Goal: Communication & Community: Answer question/provide support

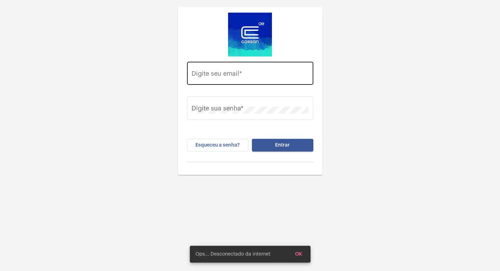
click at [211, 78] on input "Digite seu email *" at bounding box center [250, 75] width 117 height 7
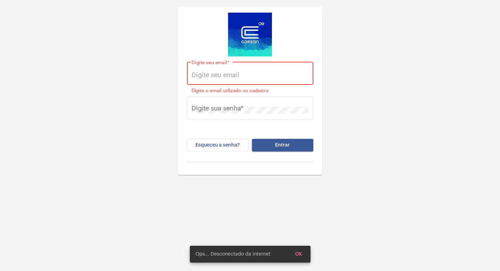
click at [220, 66] on div "Digite seu email *" at bounding box center [250, 72] width 117 height 25
click at [220, 73] on input "Digite seu email *" at bounding box center [250, 75] width 117 height 7
paste input "[EMAIL_ADDRESS][PERSON_NAME][DOMAIN_NAME]"
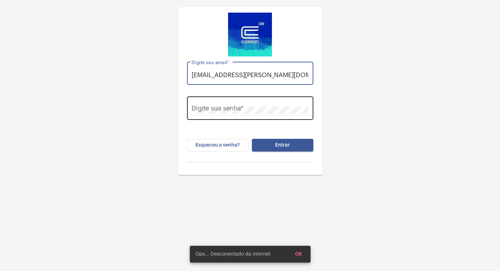
type input "[EMAIL_ADDRESS][PERSON_NAME][DOMAIN_NAME]"
click at [231, 108] on div "Digite sua senha *" at bounding box center [250, 107] width 117 height 25
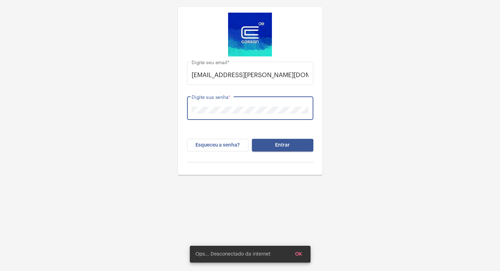
click at [252, 139] on button "Entrar" at bounding box center [282, 145] width 61 height 13
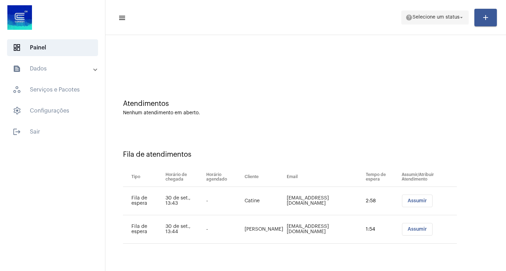
click at [422, 14] on span "help Selecione um status arrow_drop_down" at bounding box center [434, 17] width 59 height 13
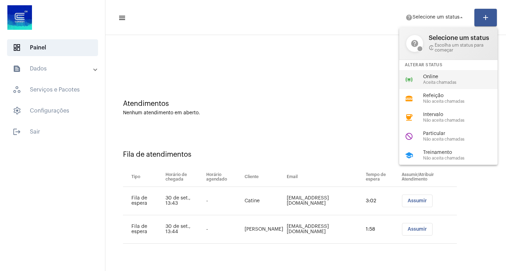
click at [427, 71] on div "online_prediction Online Aceita chamadas" at bounding box center [454, 79] width 110 height 19
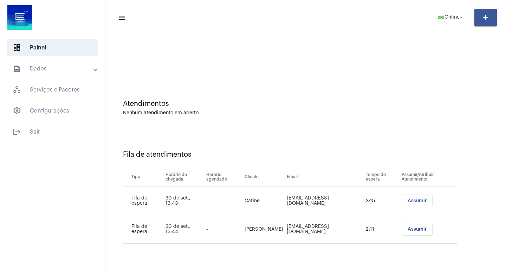
click at [415, 198] on button "Assumir" at bounding box center [417, 201] width 31 height 13
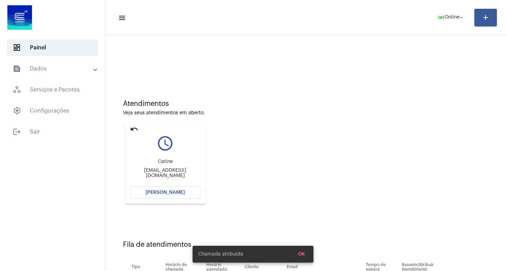
click at [177, 199] on button "[PERSON_NAME]" at bounding box center [165, 192] width 70 height 13
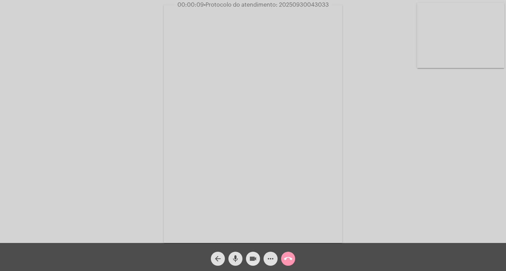
click at [253, 256] on mat-icon "videocam" at bounding box center [253, 259] width 8 height 8
click at [252, 266] on span "videocam_off" at bounding box center [253, 259] width 8 height 14
click at [255, 262] on mat-icon "videocam" at bounding box center [253, 259] width 8 height 8
click at [239, 260] on mat-icon "mic" at bounding box center [235, 259] width 8 height 8
drag, startPoint x: 255, startPoint y: 256, endPoint x: 246, endPoint y: 257, distance: 8.5
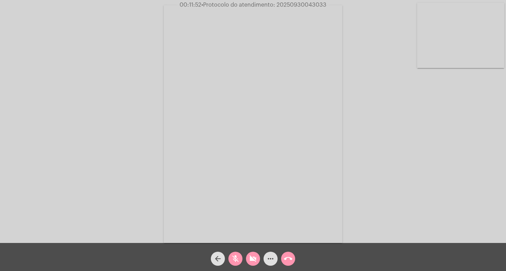
click at [254, 256] on mat-icon "videocam_off" at bounding box center [253, 259] width 8 height 8
click at [229, 258] on button "mic_off" at bounding box center [235, 259] width 14 height 14
click at [296, 2] on span "00:13:29 • Protocolo do atendimento: 20250930043033" at bounding box center [253, 4] width 154 height 7
copy span "20250930043033"
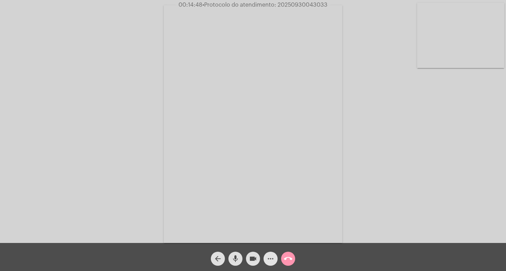
click at [273, 260] on mat-icon "more_horiz" at bounding box center [270, 259] width 8 height 8
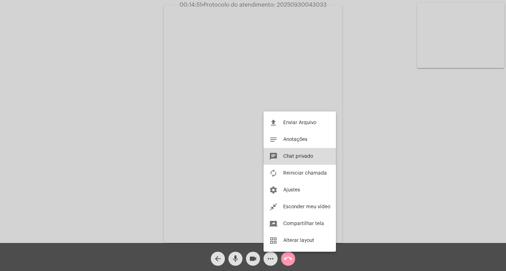
click at [299, 160] on button "chat Chat privado" at bounding box center [299, 156] width 72 height 17
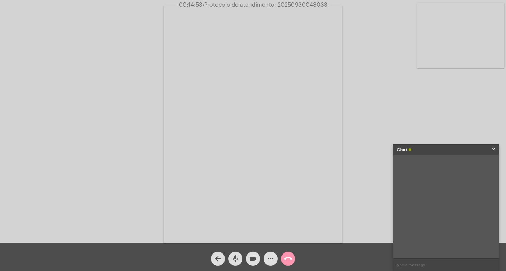
click at [443, 259] on input "text" at bounding box center [445, 265] width 105 height 12
paste input "20250930043033"
type input "20250930043033"
click at [449, 261] on input "20250930043033" at bounding box center [445, 265] width 105 height 12
click at [445, 261] on input "20250930043033" at bounding box center [445, 265] width 105 height 12
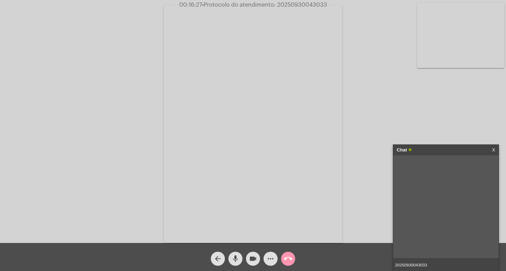
click at [445, 261] on input "20250930043033" at bounding box center [445, 265] width 105 height 12
click at [436, 154] on div "Chat" at bounding box center [438, 150] width 84 height 11
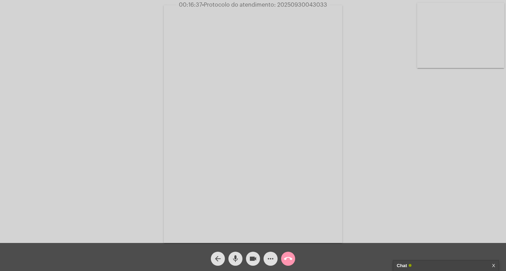
click at [253, 256] on mat-icon "videocam" at bounding box center [253, 259] width 8 height 8
click at [236, 258] on mat-icon "mic" at bounding box center [235, 259] width 8 height 8
click at [294, 260] on button "call_end" at bounding box center [288, 259] width 14 height 14
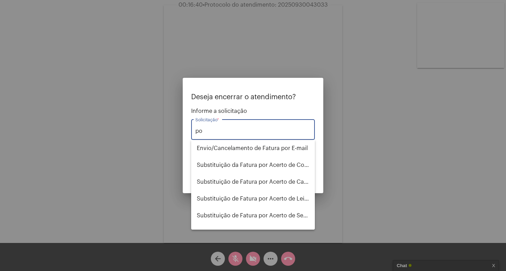
type input "p"
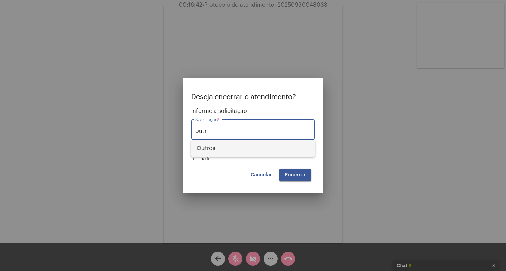
click at [198, 149] on span "Outros" at bounding box center [253, 148] width 112 height 17
type input "Outros"
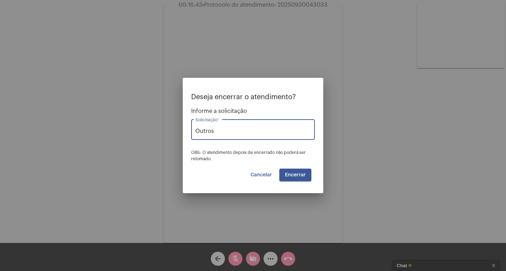
click at [288, 176] on span "Encerrar" at bounding box center [295, 175] width 21 height 5
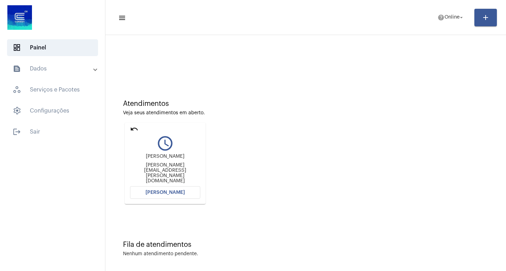
click at [134, 129] on mat-icon "undo" at bounding box center [134, 129] width 8 height 8
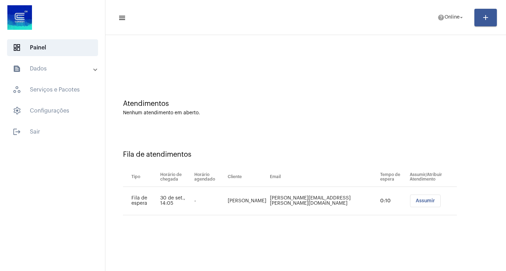
click at [420, 201] on span "Assumir" at bounding box center [424, 201] width 19 height 5
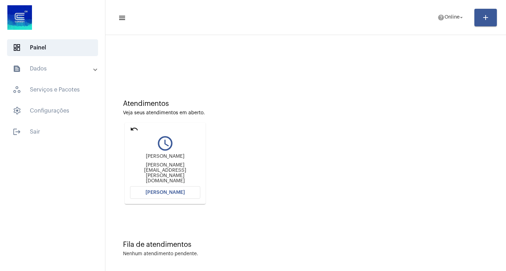
scroll to position [3, 0]
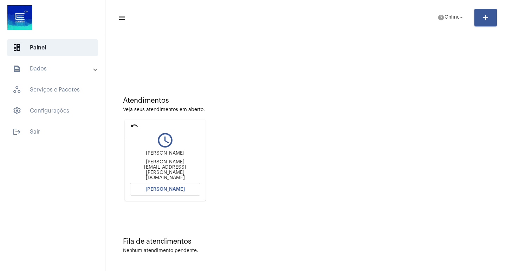
click at [134, 124] on mat-icon "undo" at bounding box center [134, 126] width 8 height 8
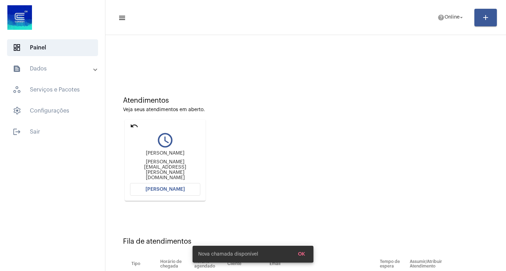
scroll to position [0, 0]
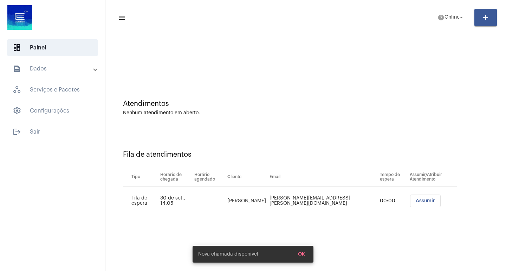
click at [39, 72] on mat-panel-title "text_snippet_outlined Dados" at bounding box center [53, 69] width 81 height 8
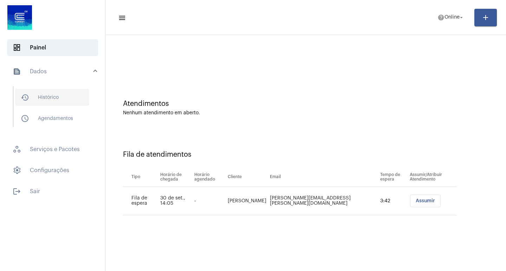
click at [50, 90] on span "history_outlined Histórico" at bounding box center [52, 97] width 74 height 17
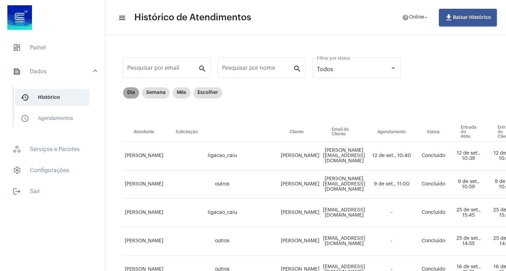
click at [136, 92] on mat-chip "Dia" at bounding box center [131, 92] width 16 height 11
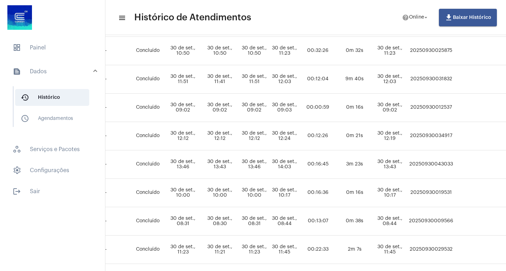
scroll to position [105, 307]
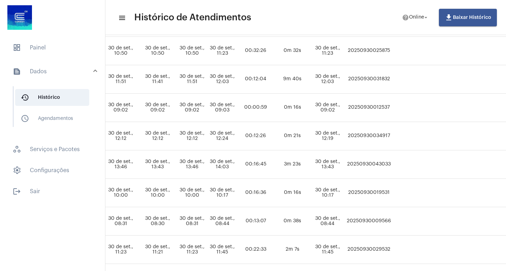
click at [393, 166] on td "20250930043033" at bounding box center [369, 165] width 48 height 28
copy td "20250930043033"
click at [37, 57] on mat-list "dashboard Painel text_snippet_outlined Dados history_outlined Histórico schedul…" at bounding box center [52, 119] width 105 height 164
click at [41, 55] on span "dashboard Painel" at bounding box center [52, 47] width 91 height 17
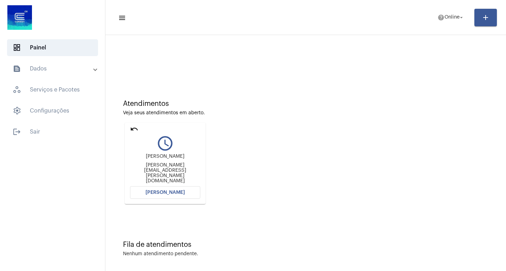
click at [174, 192] on span "[PERSON_NAME]" at bounding box center [164, 192] width 39 height 5
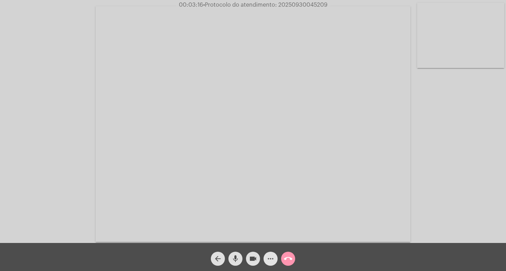
click at [269, 264] on span "more_horiz" at bounding box center [270, 259] width 8 height 14
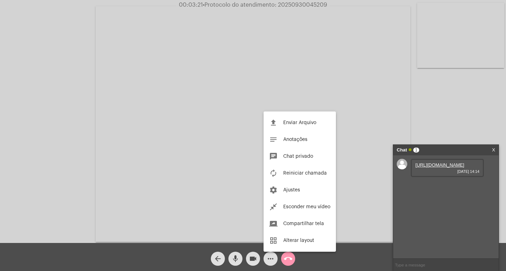
click at [435, 169] on div at bounding box center [253, 135] width 506 height 271
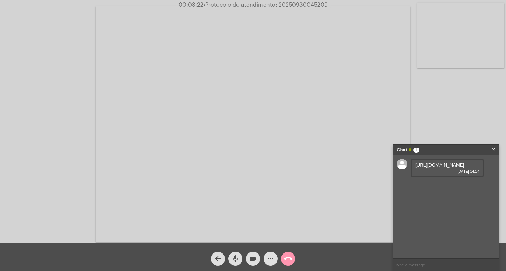
click at [435, 168] on link "[URL][DOMAIN_NAME]" at bounding box center [439, 165] width 49 height 5
click at [424, 188] on link "[URL][DOMAIN_NAME]" at bounding box center [439, 185] width 49 height 5
click at [268, 264] on span "more_horiz" at bounding box center [270, 259] width 8 height 14
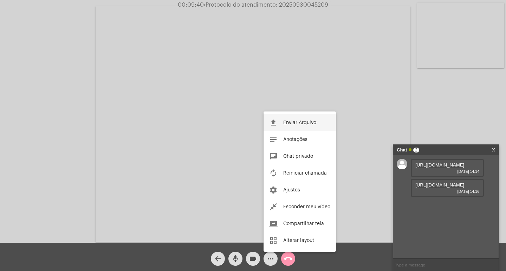
click at [304, 123] on span "Enviar Arquivo" at bounding box center [299, 122] width 33 height 5
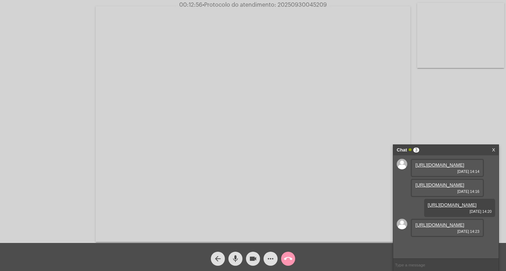
scroll to position [42, 0]
click at [449, 228] on link "[URL][DOMAIN_NAME]" at bounding box center [439, 225] width 49 height 5
click at [307, 7] on span "• Protocolo do atendimento: 20250930045209" at bounding box center [265, 5] width 124 height 6
copy span "20250930045209"
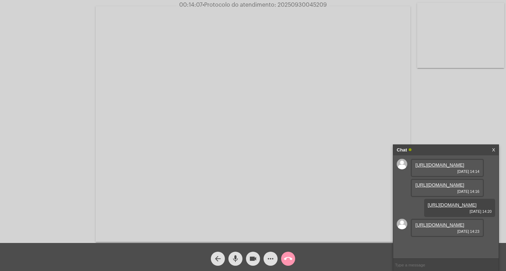
click at [406, 268] on input "text" at bounding box center [445, 265] width 105 height 12
paste input "20250930045209"
type input "20250930045209"
click at [447, 150] on div "Chat" at bounding box center [438, 150] width 84 height 11
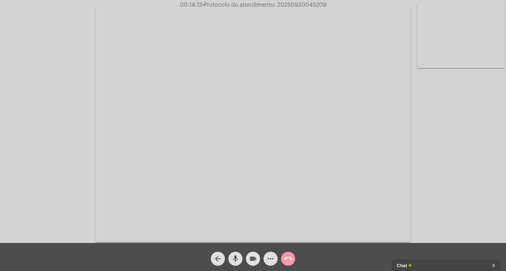
click at [254, 258] on mat-icon "videocam" at bounding box center [253, 259] width 8 height 8
click at [254, 258] on mat-icon "videocam_off" at bounding box center [253, 259] width 8 height 8
click at [254, 258] on mat-icon "videocam" at bounding box center [253, 259] width 8 height 8
click at [233, 257] on mat-icon "mic" at bounding box center [235, 259] width 8 height 8
click at [285, 257] on mat-icon "call_end" at bounding box center [288, 259] width 8 height 8
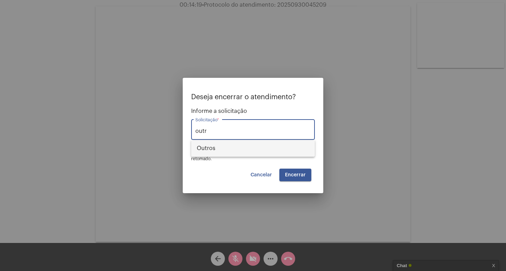
click at [281, 153] on span "Outros" at bounding box center [253, 148] width 112 height 17
type input "Outros"
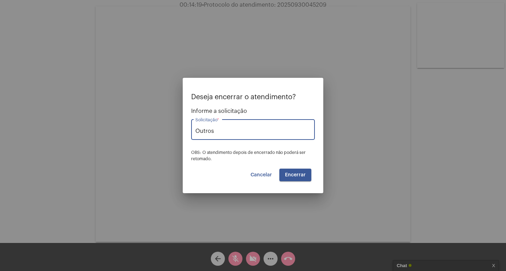
click at [305, 177] on button "Encerrar" at bounding box center [295, 175] width 32 height 13
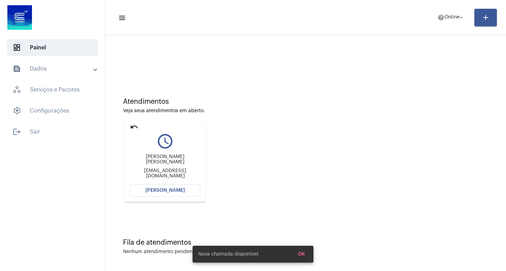
scroll to position [3, 0]
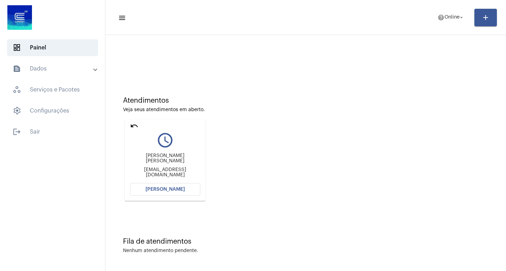
click at [188, 189] on button "[PERSON_NAME]" at bounding box center [165, 189] width 70 height 13
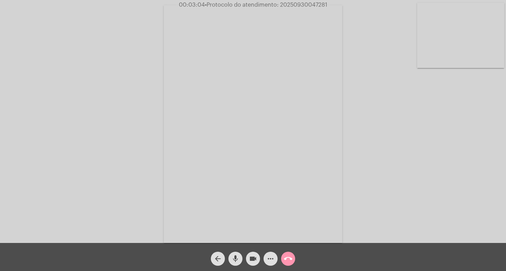
click at [254, 257] on mat-icon "videocam" at bounding box center [253, 259] width 8 height 8
click at [240, 258] on button "mic" at bounding box center [235, 259] width 14 height 14
click at [256, 264] on span "videocam_off" at bounding box center [253, 259] width 8 height 14
click at [239, 258] on mat-icon "mic_off" at bounding box center [235, 259] width 8 height 8
click at [296, 3] on span "• Protocolo do atendimento: 20250930047281" at bounding box center [266, 5] width 122 height 6
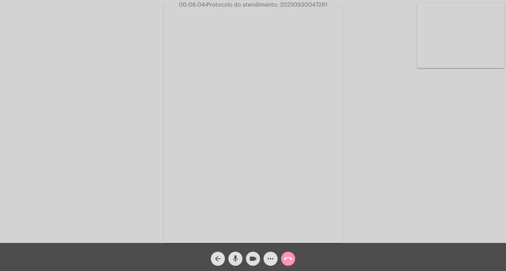
click at [296, 3] on span "• Protocolo do atendimento: 20250930047281" at bounding box center [266, 5] width 122 height 6
copy span "20250930047281"
click at [265, 256] on button "more_horiz" at bounding box center [270, 259] width 14 height 14
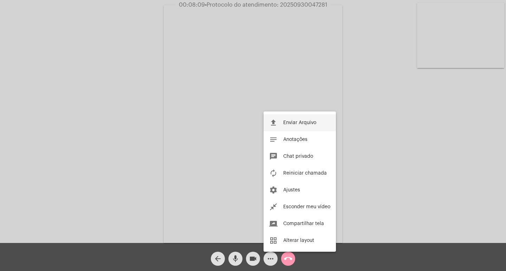
click at [294, 121] on span "Enviar Arquivo" at bounding box center [299, 122] width 33 height 5
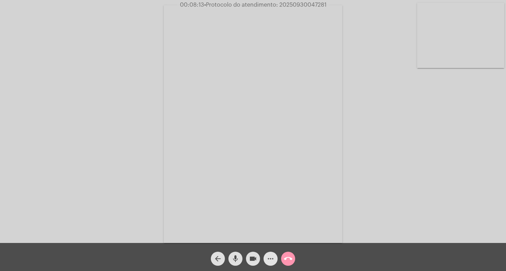
click at [266, 258] on mat-icon "more_horiz" at bounding box center [270, 259] width 8 height 8
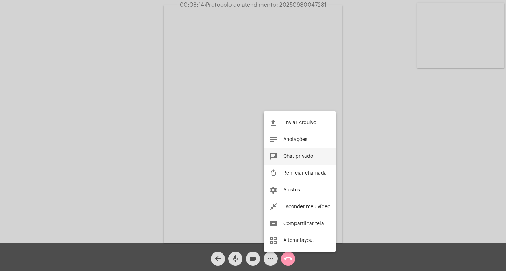
click at [294, 154] on span "Chat privado" at bounding box center [298, 156] width 30 height 5
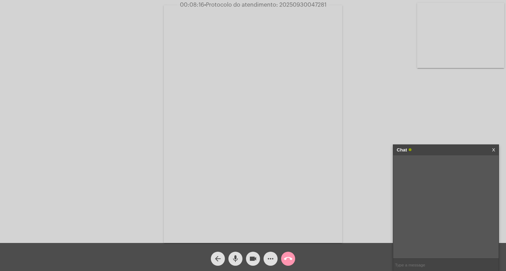
click at [412, 267] on input "text" at bounding box center [445, 265] width 105 height 12
paste input "20250930047281"
click at [442, 262] on input "20250930047281" at bounding box center [445, 265] width 105 height 12
type input "20250930047281"
click at [444, 263] on input "20250930047281" at bounding box center [445, 265] width 105 height 12
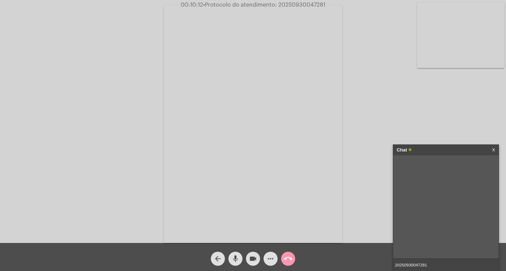
click at [252, 259] on mat-icon "videocam" at bounding box center [253, 259] width 8 height 8
click at [239, 255] on button "mic" at bounding box center [235, 259] width 14 height 14
click at [256, 257] on mat-icon "videocam_off" at bounding box center [253, 259] width 8 height 8
click at [239, 261] on mat-icon "mic_off" at bounding box center [235, 259] width 8 height 8
click at [437, 266] on input "20250930047281" at bounding box center [445, 265] width 105 height 12
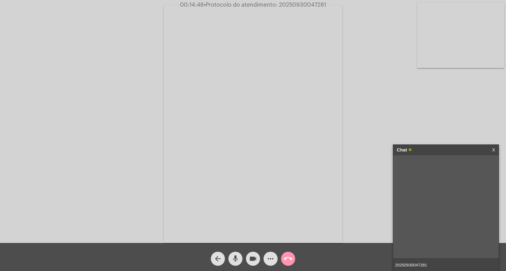
click at [432, 268] on input "20250930047281" at bounding box center [445, 265] width 105 height 12
click at [432, 145] on div "Chat X 20250930047281 [DATE] 14:44" at bounding box center [446, 208] width 106 height 127
click at [432, 149] on div "Chat" at bounding box center [438, 150] width 84 height 11
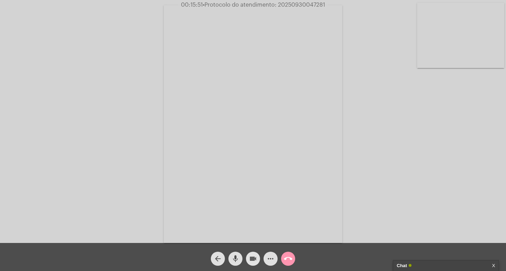
click at [255, 259] on mat-icon "videocam" at bounding box center [253, 259] width 8 height 8
click at [237, 254] on span "mic" at bounding box center [235, 259] width 8 height 14
click at [289, 256] on mat-icon "call_end" at bounding box center [288, 259] width 8 height 8
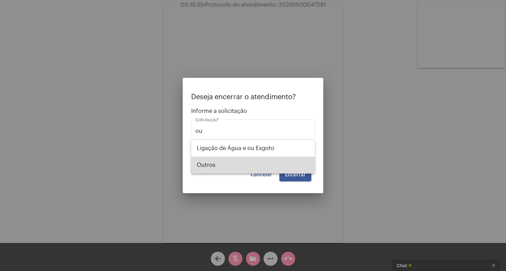
click at [249, 164] on span "Outros" at bounding box center [253, 165] width 112 height 17
type input "Outros"
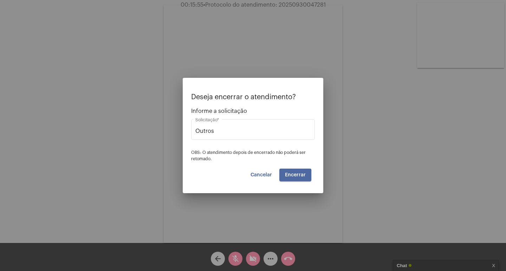
click at [287, 177] on span "Encerrar" at bounding box center [295, 175] width 21 height 5
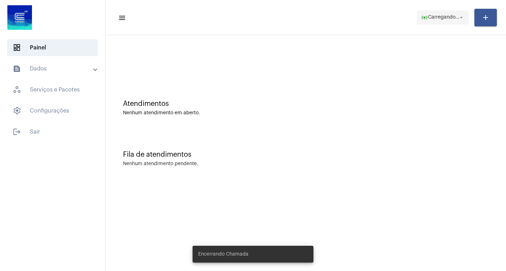
click at [426, 19] on mat-toolbar-row "menu online_prediction Carregando... arrow_drop_down add" at bounding box center [305, 17] width 400 height 22
click at [469, 17] on app-status-menu "help Online arrow_drop_down" at bounding box center [453, 18] width 41 height 14
click at [442, 21] on span "help Online arrow_drop_down" at bounding box center [450, 17] width 27 height 13
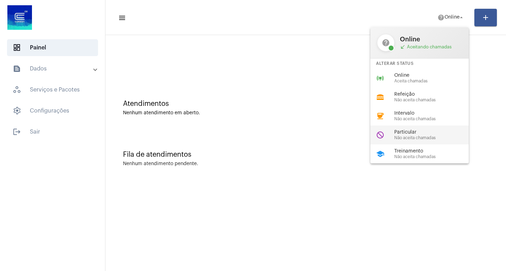
click at [394, 136] on div "do_not_disturb Particular Não aceita chamadas" at bounding box center [425, 135] width 110 height 19
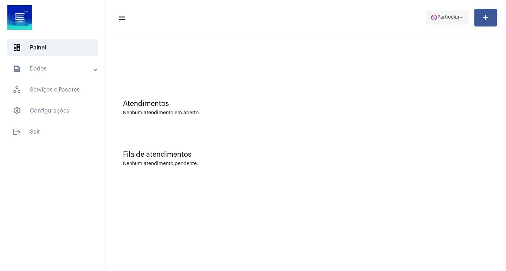
click at [439, 20] on span "do_not_disturb Particular arrow_drop_down" at bounding box center [447, 17] width 34 height 13
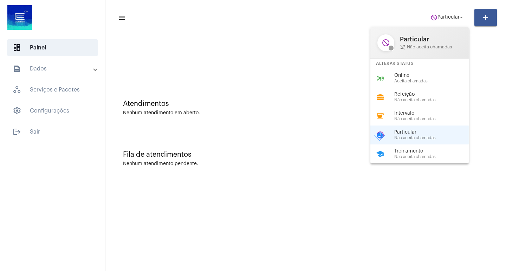
click at [399, 72] on div "online_prediction Online Aceita chamadas" at bounding box center [425, 78] width 110 height 19
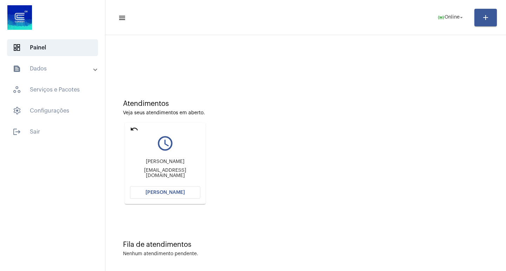
click at [179, 195] on button "[PERSON_NAME]" at bounding box center [165, 192] width 70 height 13
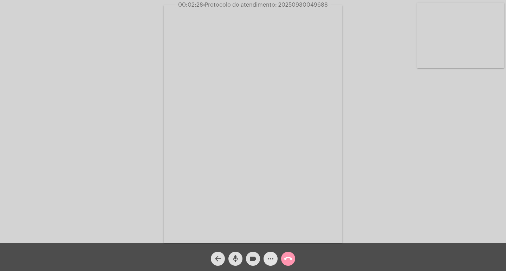
click at [271, 255] on span "more_horiz" at bounding box center [270, 259] width 8 height 14
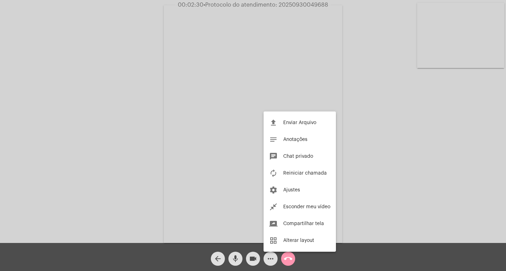
click at [246, 123] on div at bounding box center [253, 135] width 506 height 271
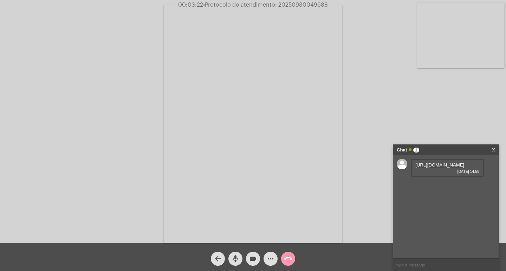
click at [446, 168] on link "[URL][DOMAIN_NAME]" at bounding box center [439, 165] width 49 height 5
click at [252, 261] on mat-icon "videocam" at bounding box center [253, 259] width 8 height 8
click at [248, 255] on button "videocam_off" at bounding box center [253, 259] width 14 height 14
click at [297, 2] on span "• Protocolo do atendimento: 20250930049688" at bounding box center [265, 5] width 125 height 6
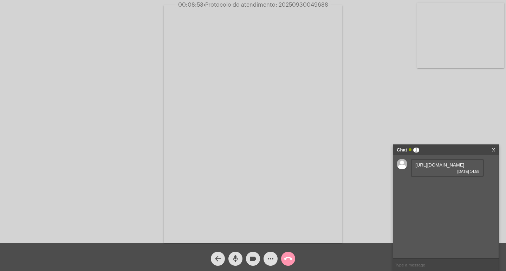
copy span "20250930049688"
click at [410, 265] on input "text" at bounding box center [445, 265] width 105 height 12
paste input "20250930049688"
type input "20250930049688"
click at [439, 271] on input "20250930049688" at bounding box center [445, 265] width 105 height 12
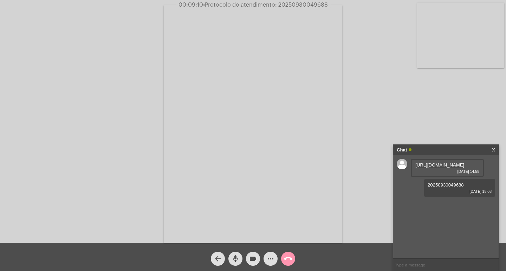
click at [461, 152] on div "Chat" at bounding box center [438, 150] width 84 height 11
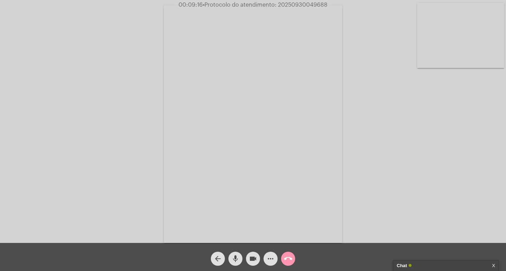
click at [255, 261] on mat-icon "videocam" at bounding box center [253, 259] width 8 height 8
click at [232, 259] on mat-icon "mic" at bounding box center [235, 259] width 8 height 8
click at [290, 255] on mat-icon "call_end" at bounding box center [288, 259] width 8 height 8
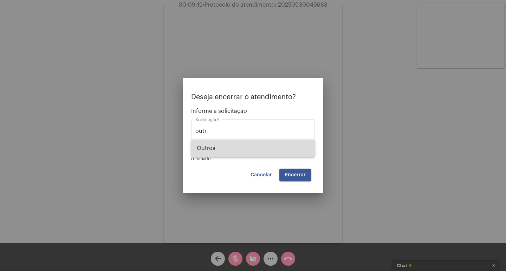
click at [204, 150] on span "Outros" at bounding box center [253, 148] width 112 height 17
type input "Outros"
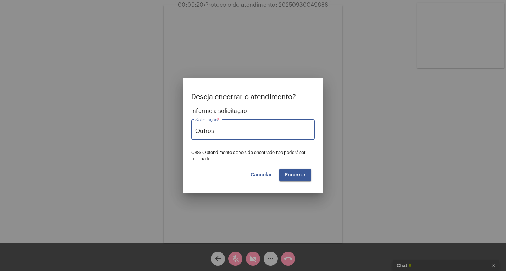
click at [297, 180] on button "Encerrar" at bounding box center [295, 175] width 32 height 13
click at [298, 174] on span "Encerrar" at bounding box center [295, 175] width 21 height 5
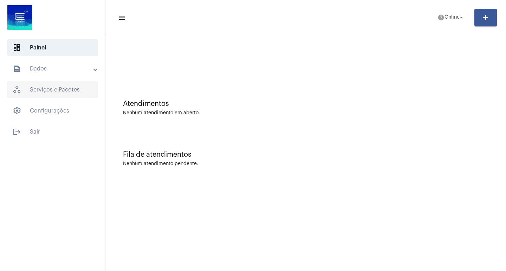
click at [85, 85] on span "workspaces_outlined Serviços e Pacotes" at bounding box center [52, 89] width 91 height 17
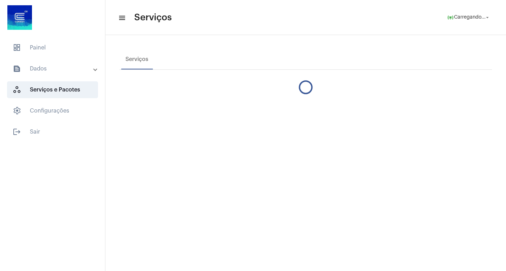
click at [78, 65] on mat-panel-title "text_snippet_outlined Dados" at bounding box center [53, 69] width 81 height 8
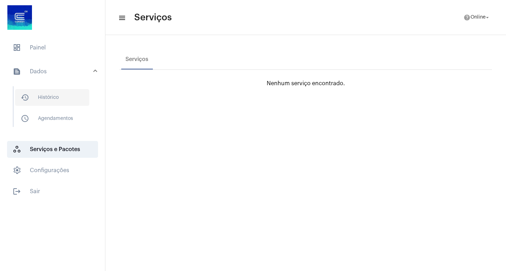
click at [84, 97] on span "history_outlined Histórico" at bounding box center [52, 97] width 74 height 17
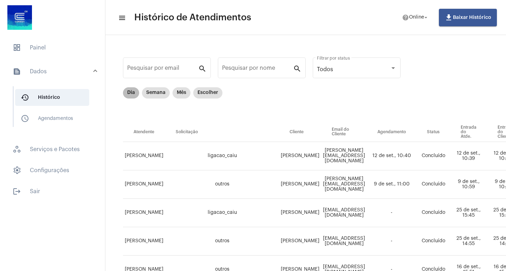
click at [134, 90] on mat-chip "Dia" at bounding box center [131, 92] width 16 height 11
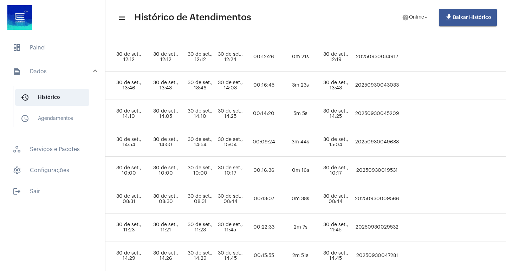
scroll to position [184, 302]
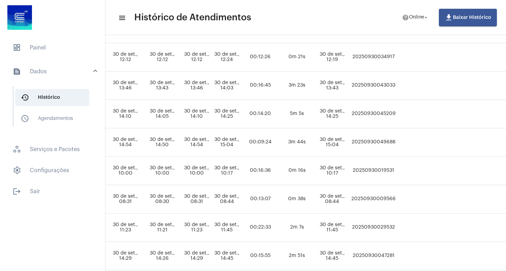
click at [397, 137] on td "20250930049688" at bounding box center [373, 143] width 48 height 28
copy td "20250930049688"
